Goal: Book appointment/travel/reservation

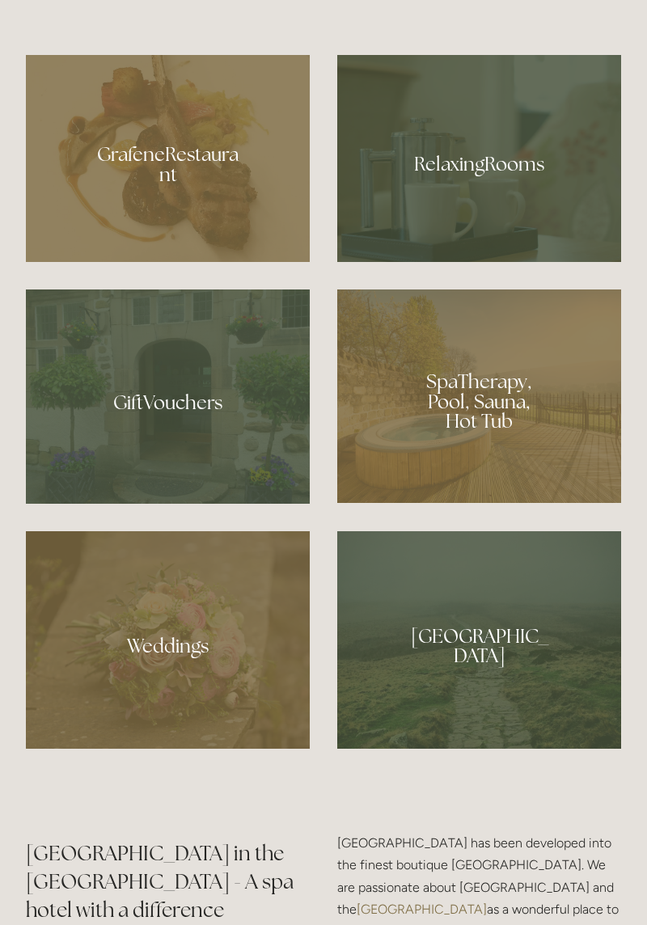
scroll to position [1285, 0]
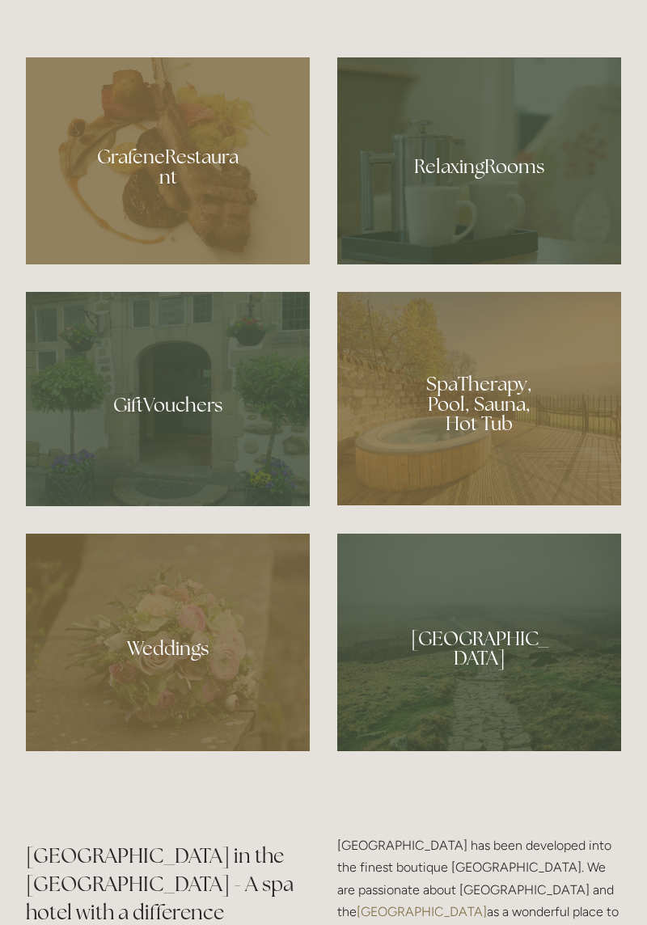
click at [426, 257] on div at bounding box center [479, 160] width 284 height 207
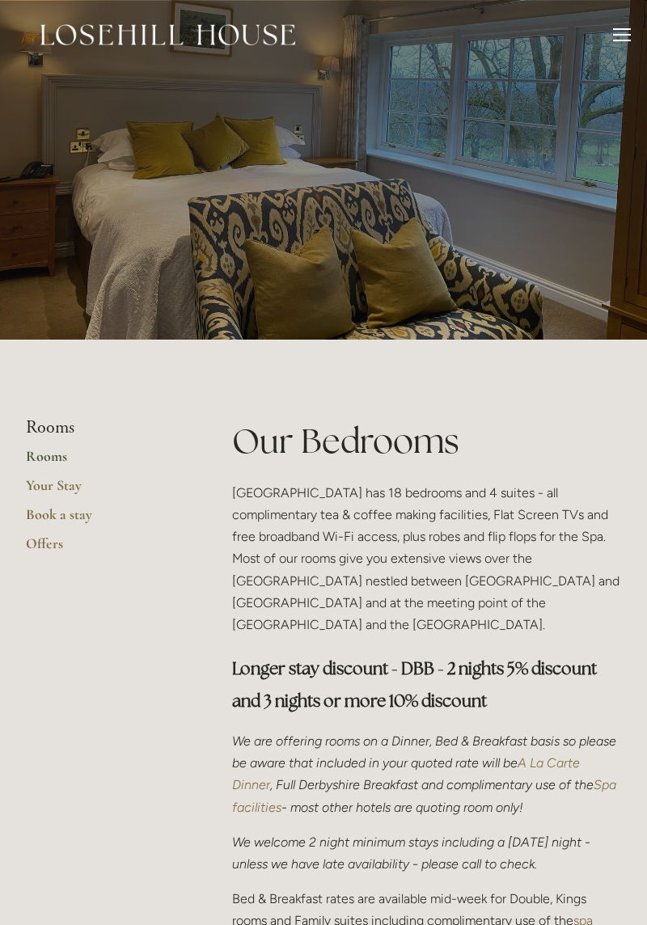
click at [40, 487] on link "Your Stay" at bounding box center [103, 490] width 155 height 29
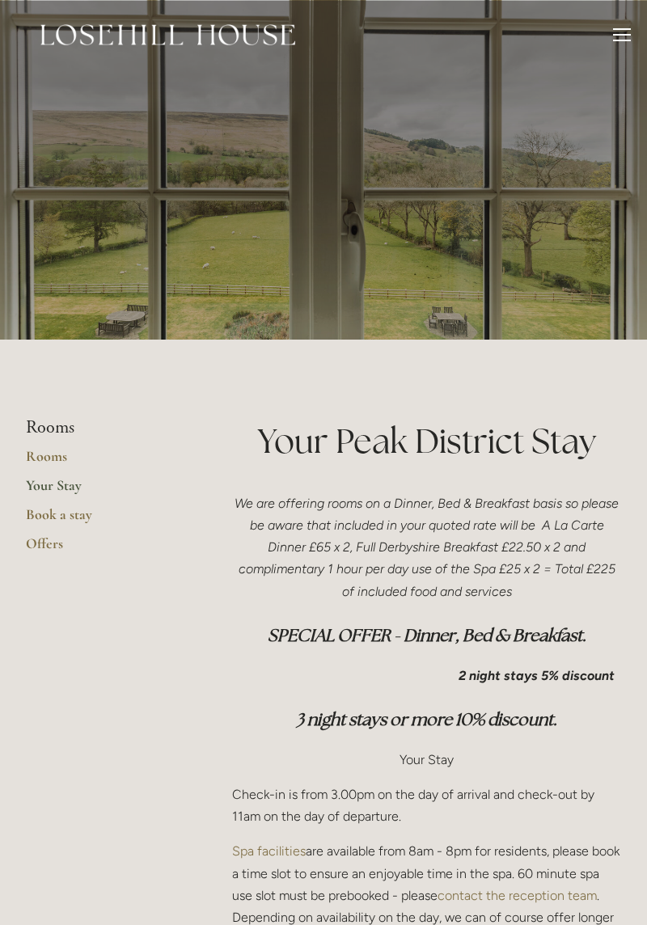
click at [42, 559] on link "Offers" at bounding box center [103, 549] width 155 height 29
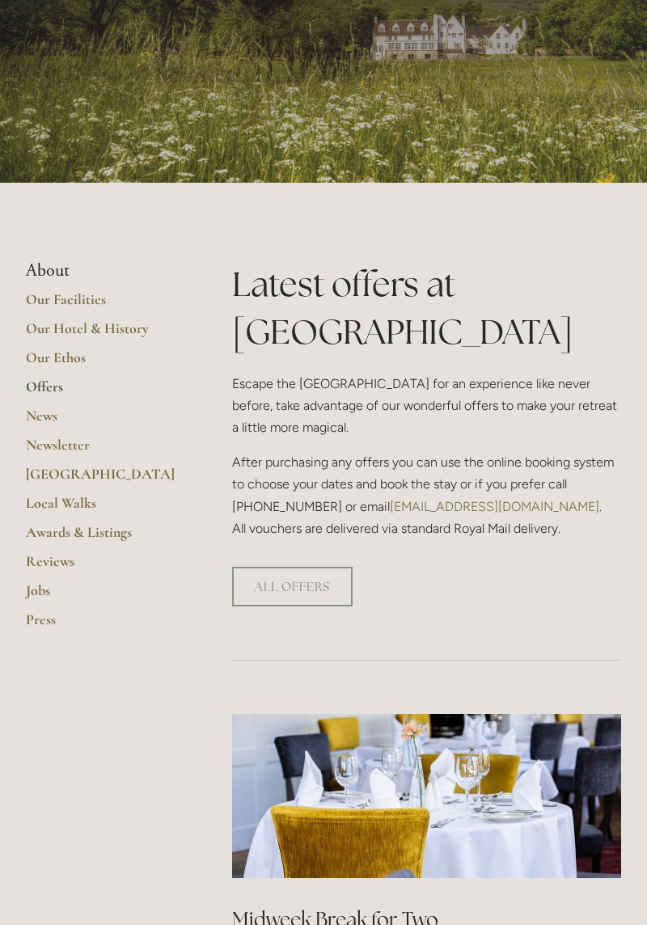
scroll to position [149, 0]
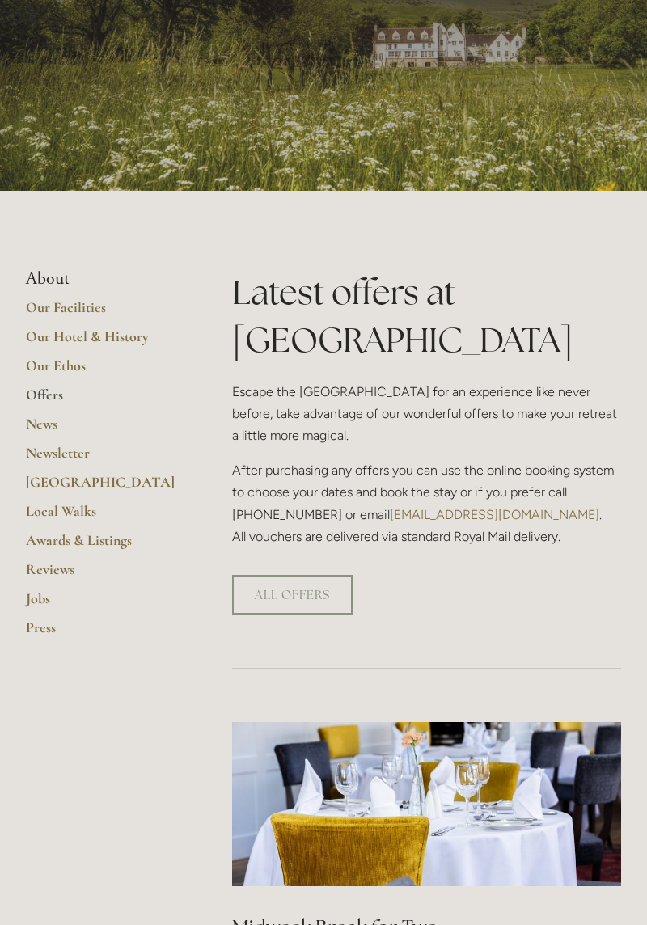
click at [44, 312] on link "Our Facilities" at bounding box center [103, 313] width 155 height 29
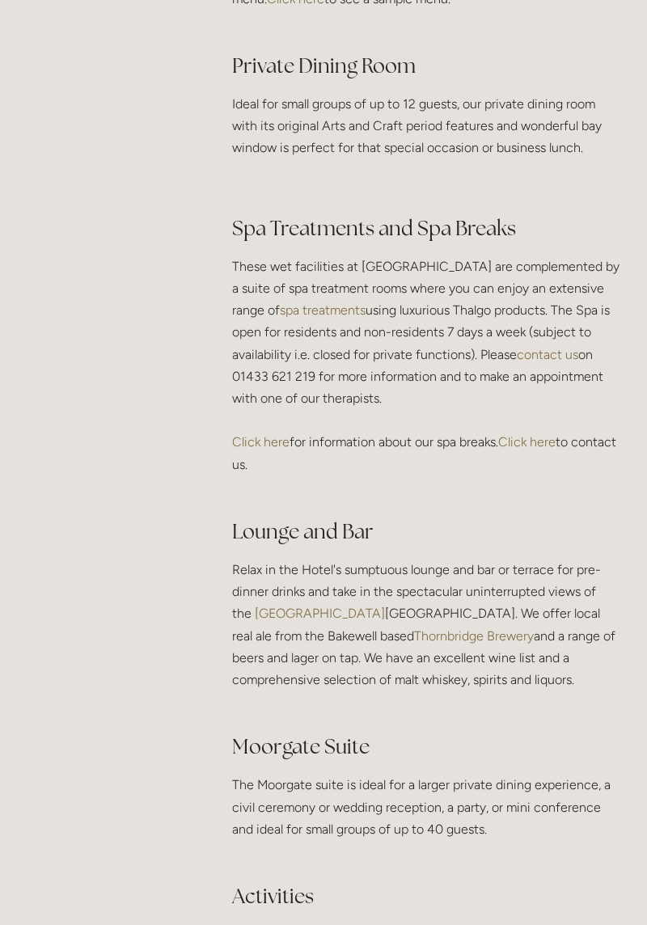
scroll to position [2652, 0]
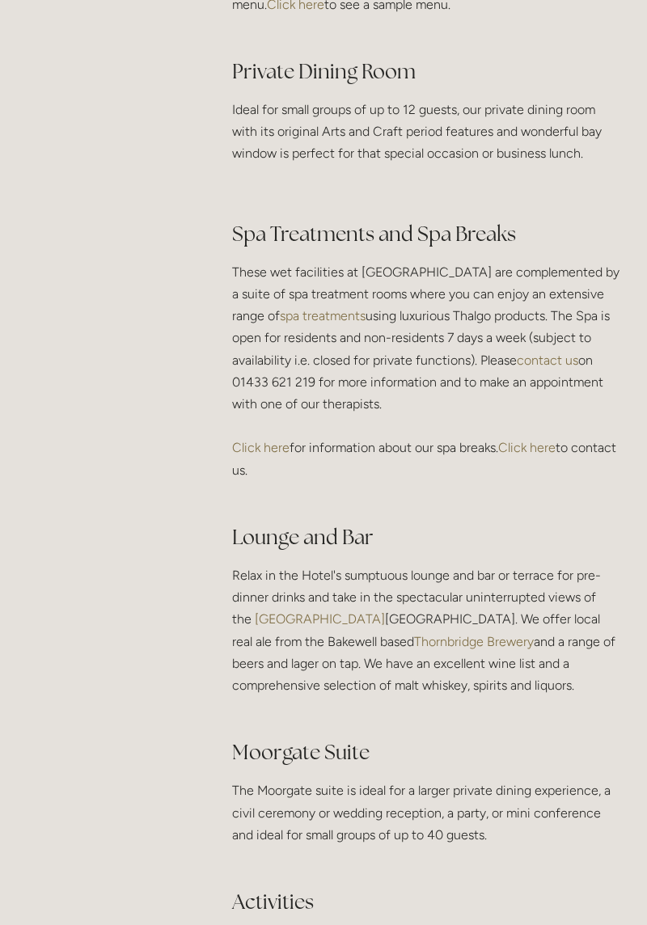
click at [242, 440] on link "Click here" at bounding box center [260, 447] width 57 height 15
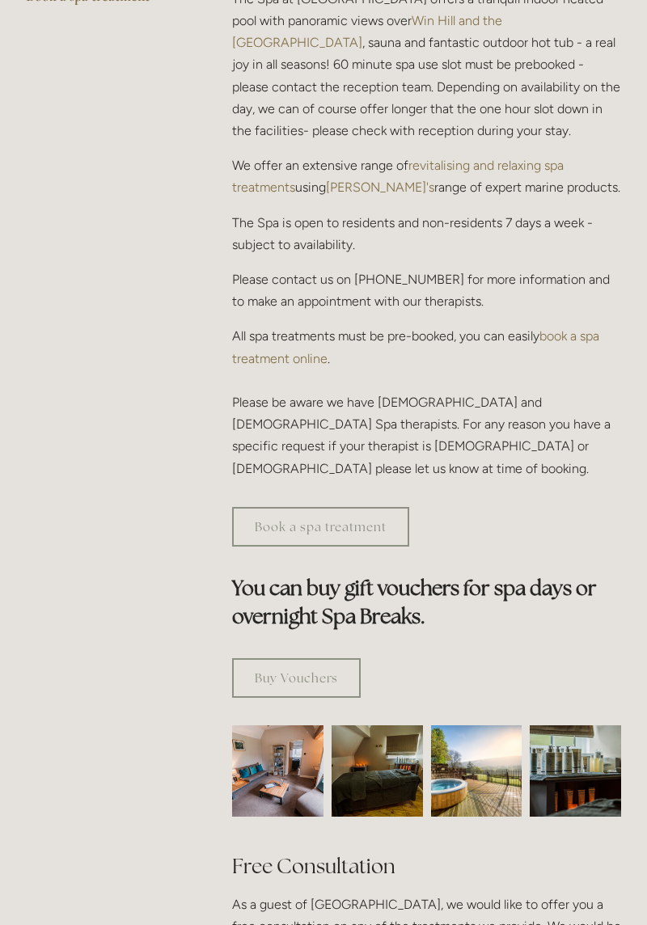
scroll to position [580, 0]
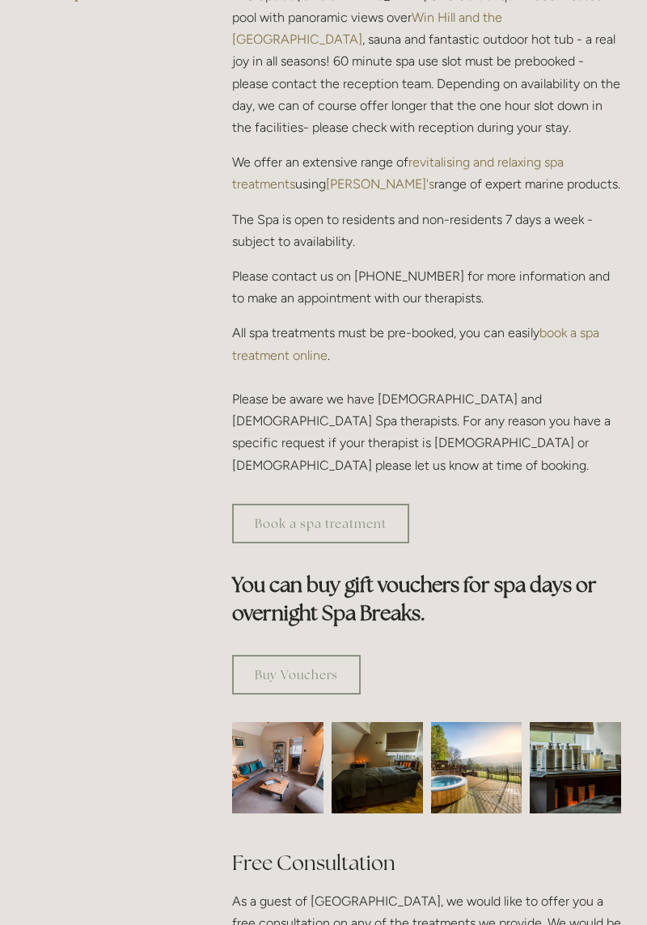
click at [252, 504] on link "Book a spa treatment" at bounding box center [320, 524] width 177 height 40
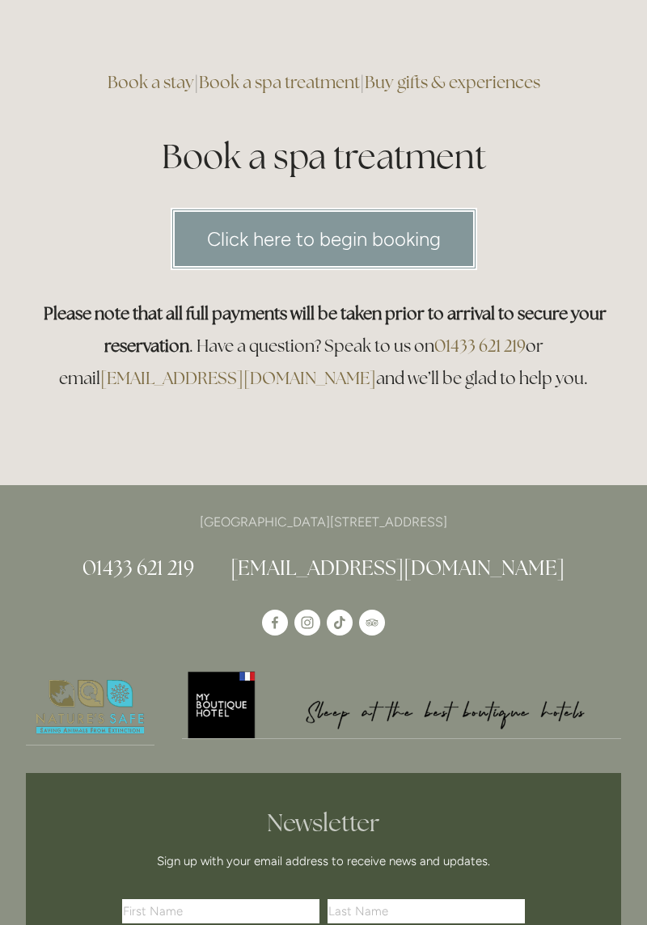
scroll to position [79, 0]
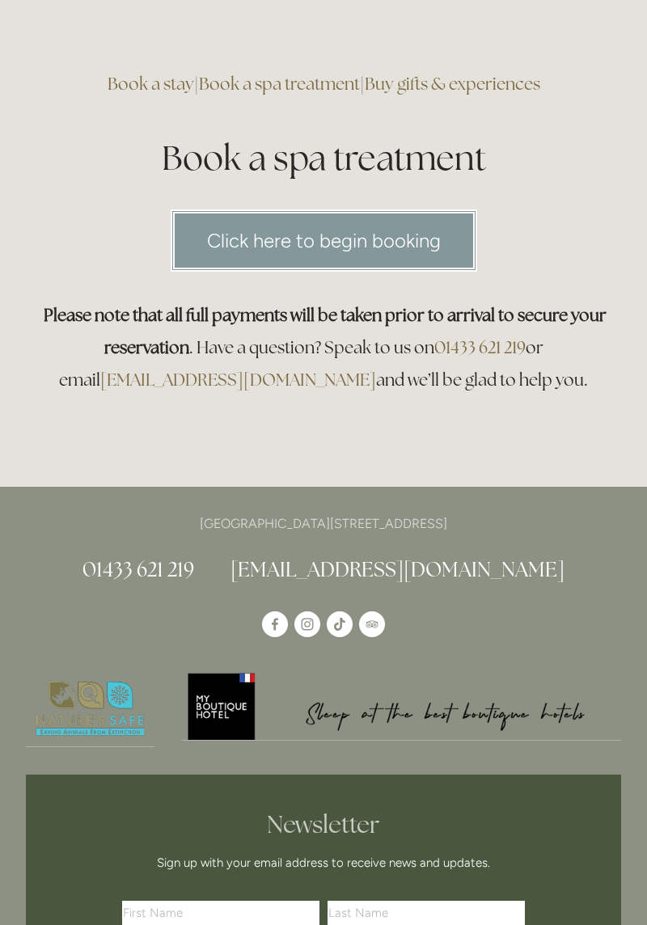
click at [220, 240] on link "Click here to begin booking" at bounding box center [324, 241] width 307 height 62
